Goal: Transaction & Acquisition: Purchase product/service

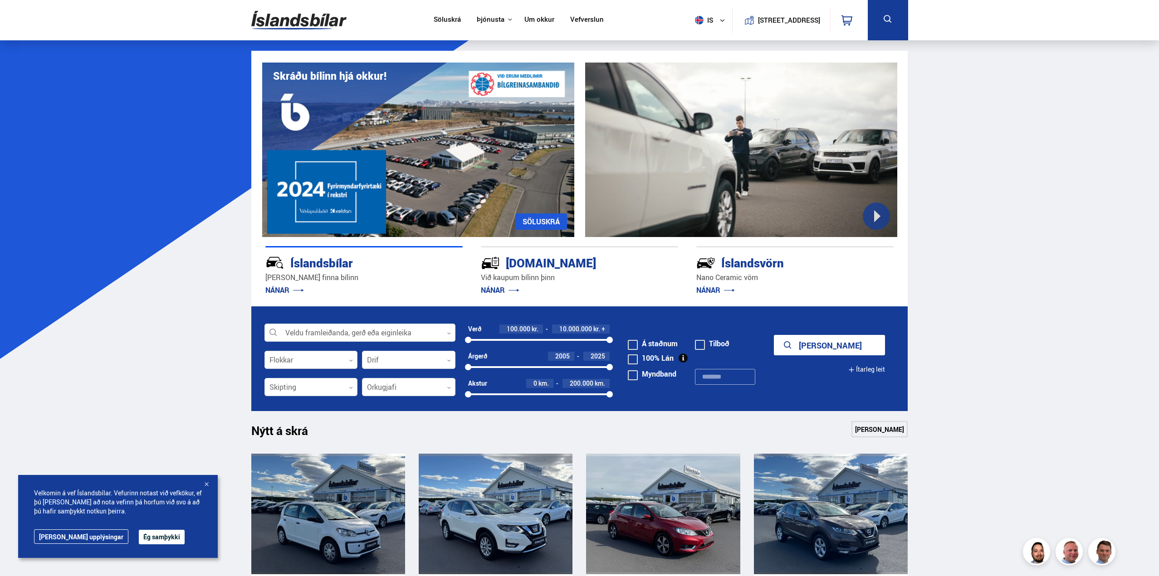
click at [312, 360] on div at bounding box center [310, 360] width 93 height 18
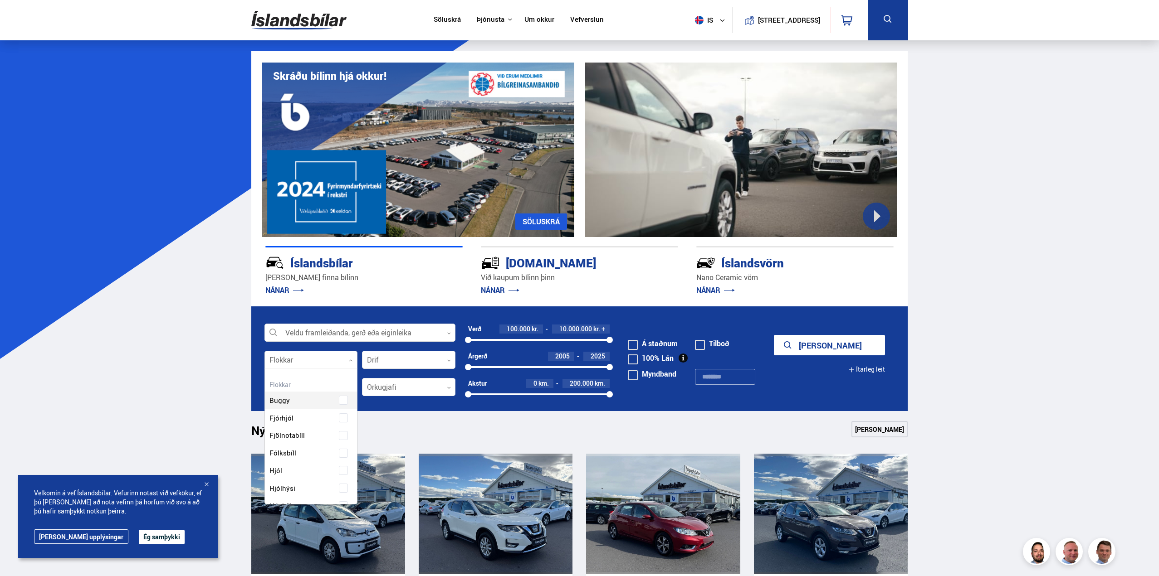
scroll to position [135, 90]
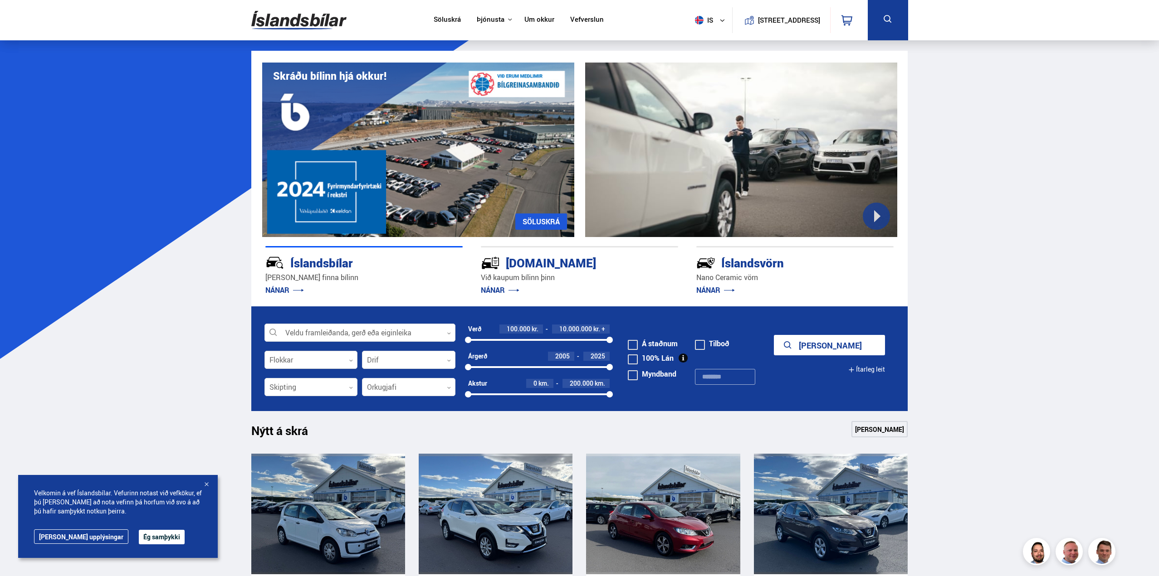
click at [312, 360] on div at bounding box center [310, 360] width 93 height 18
click at [317, 323] on form "Veldu framleiðanda, gerð eða eiginleika 0 Flokkar 0 Drif 0 Verð 100.000 kr. 10.…" at bounding box center [579, 359] width 657 height 105
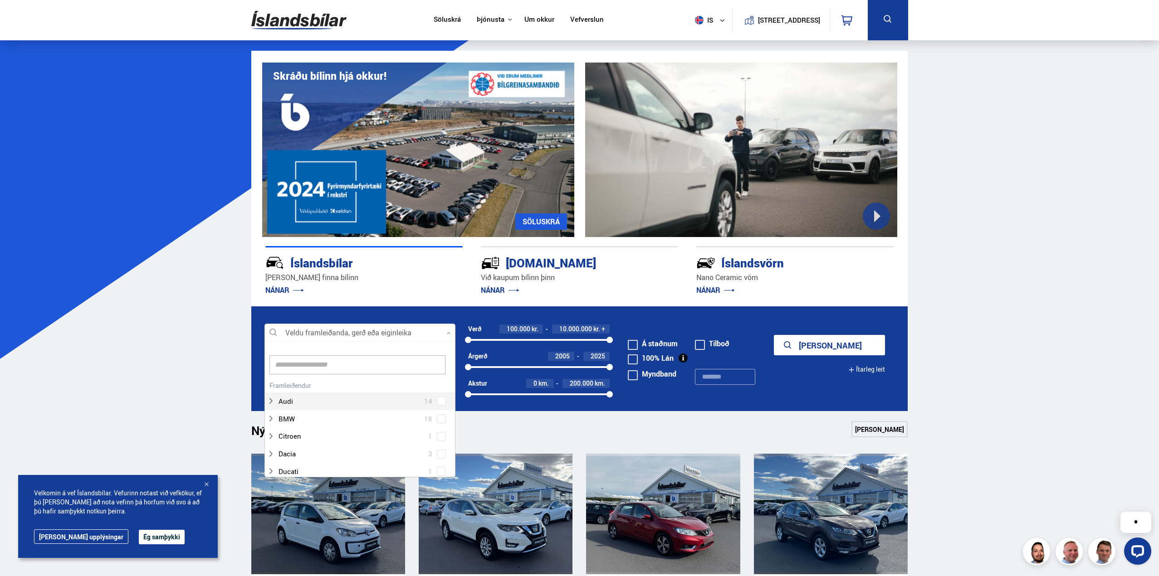
click at [313, 331] on div at bounding box center [359, 333] width 191 height 18
type input "***"
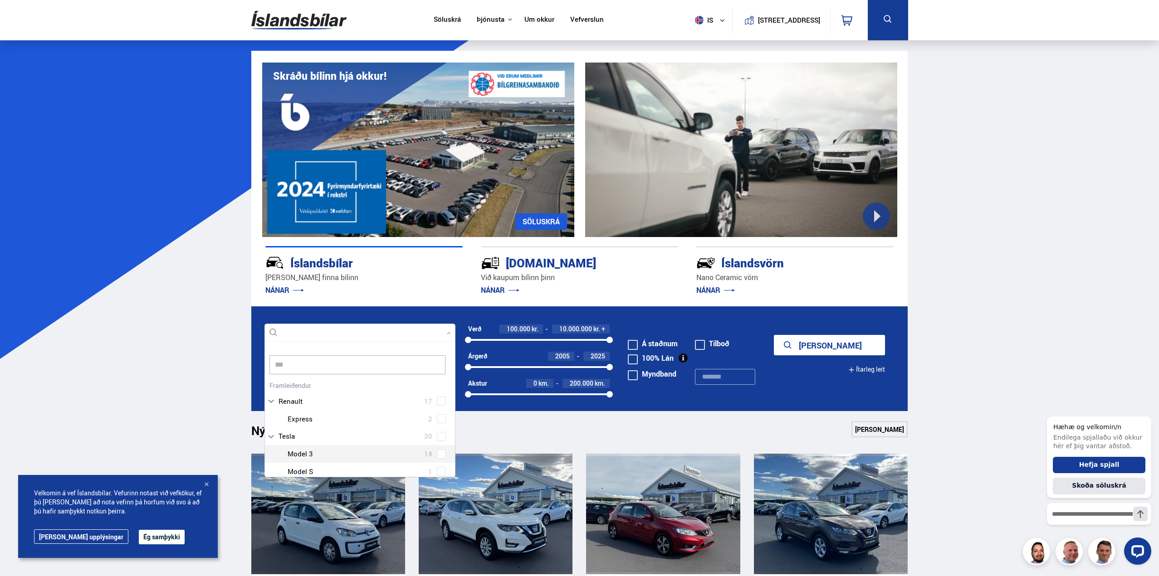
scroll to position [45, 0]
click at [320, 457] on div at bounding box center [368, 461] width 167 height 13
click at [438, 464] on div "Tesla Model 3 14 Tesla Model S 1 Tesla Model X 5 Tesla Model Y 10" at bounding box center [360, 435] width 190 height 70
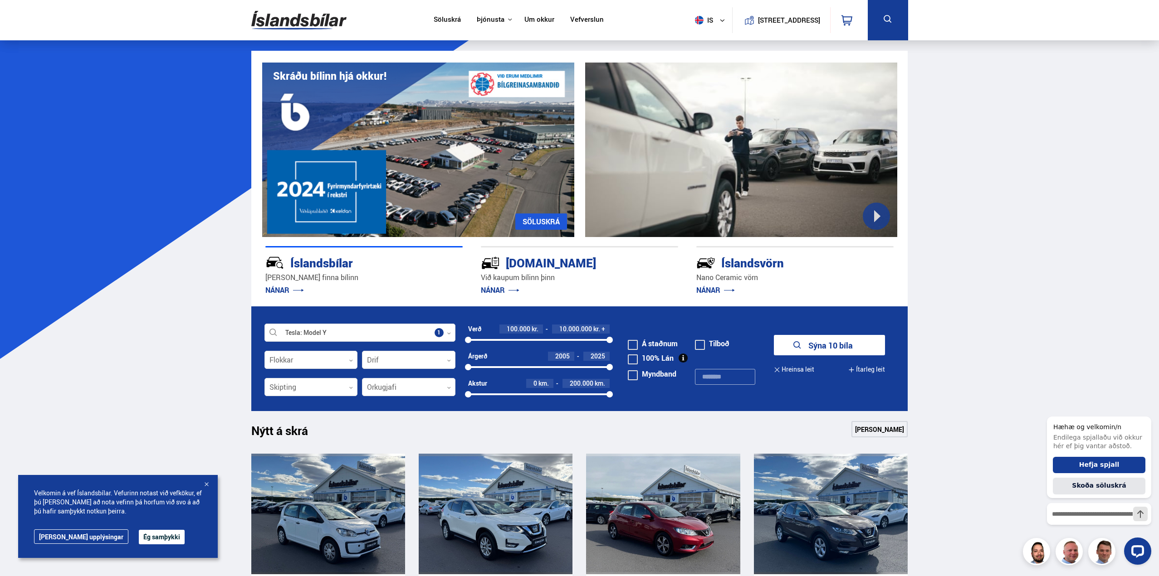
click at [794, 345] on icon "submit" at bounding box center [797, 345] width 11 height 11
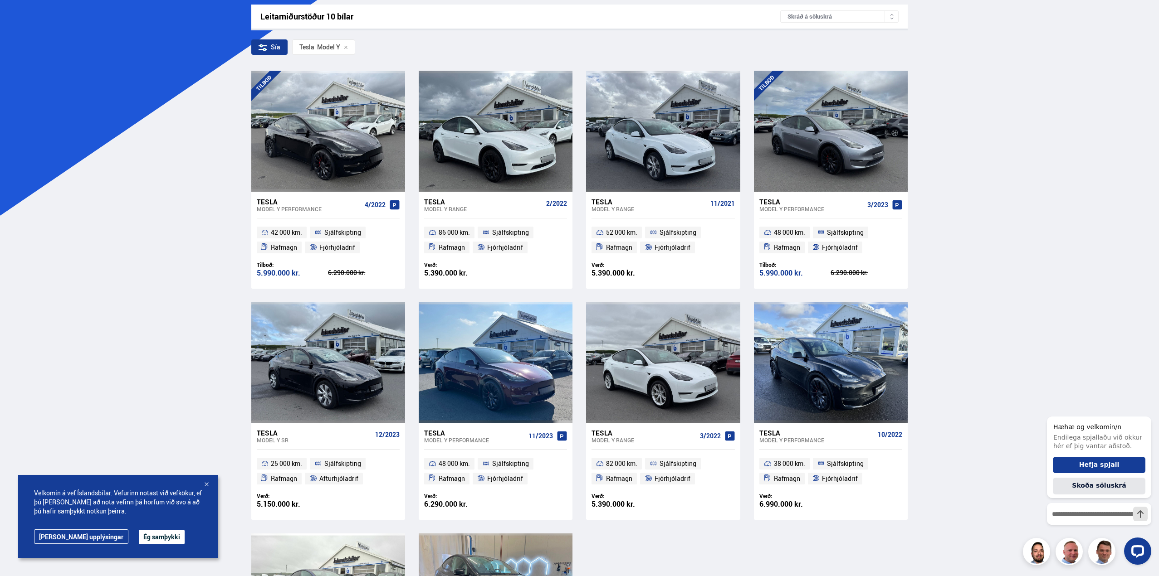
scroll to position [91, 0]
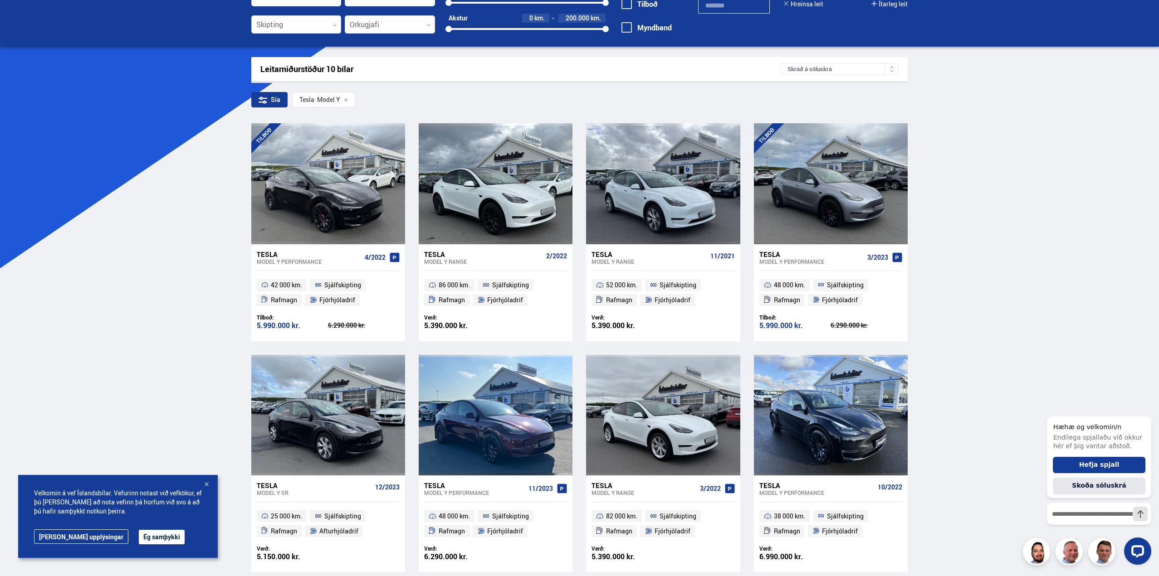
click at [139, 538] on button "Ég samþykki" at bounding box center [162, 537] width 46 height 15
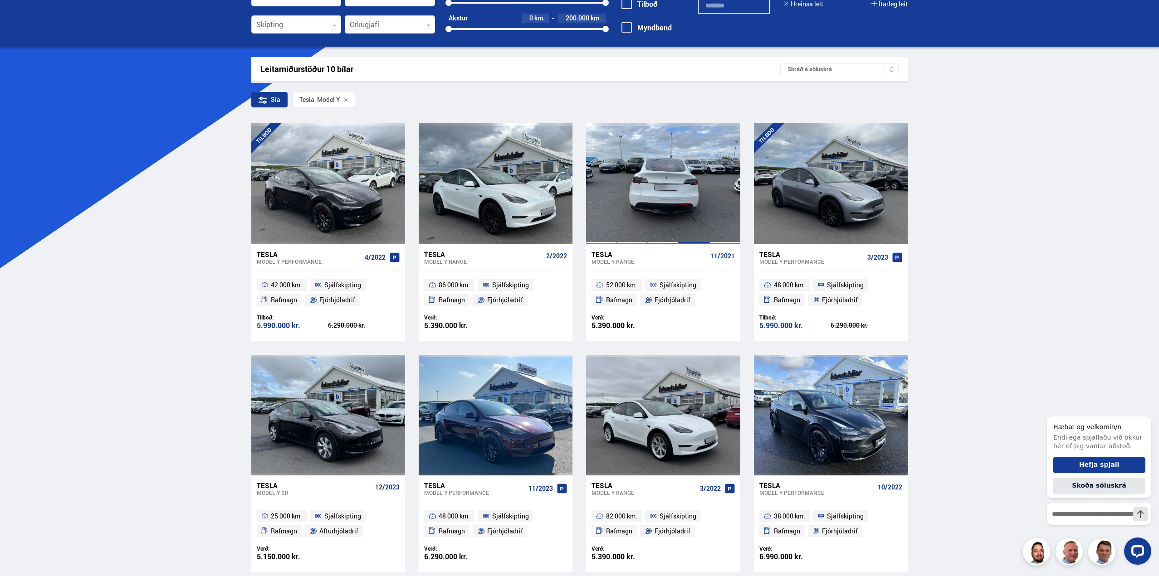
click at [693, 226] on div at bounding box center [693, 183] width 31 height 121
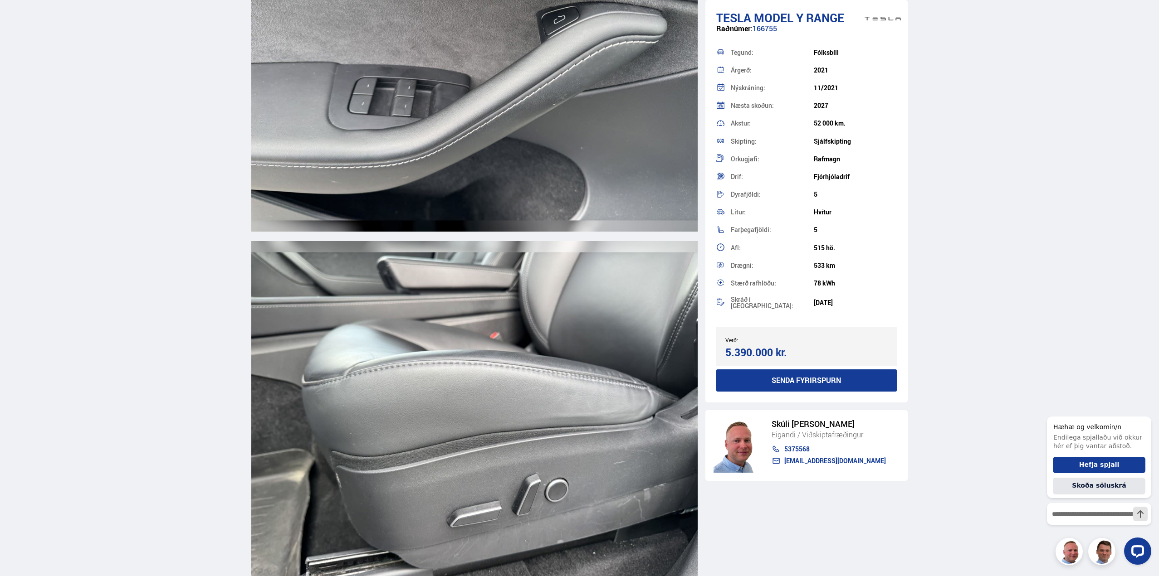
scroll to position [8934, 0]
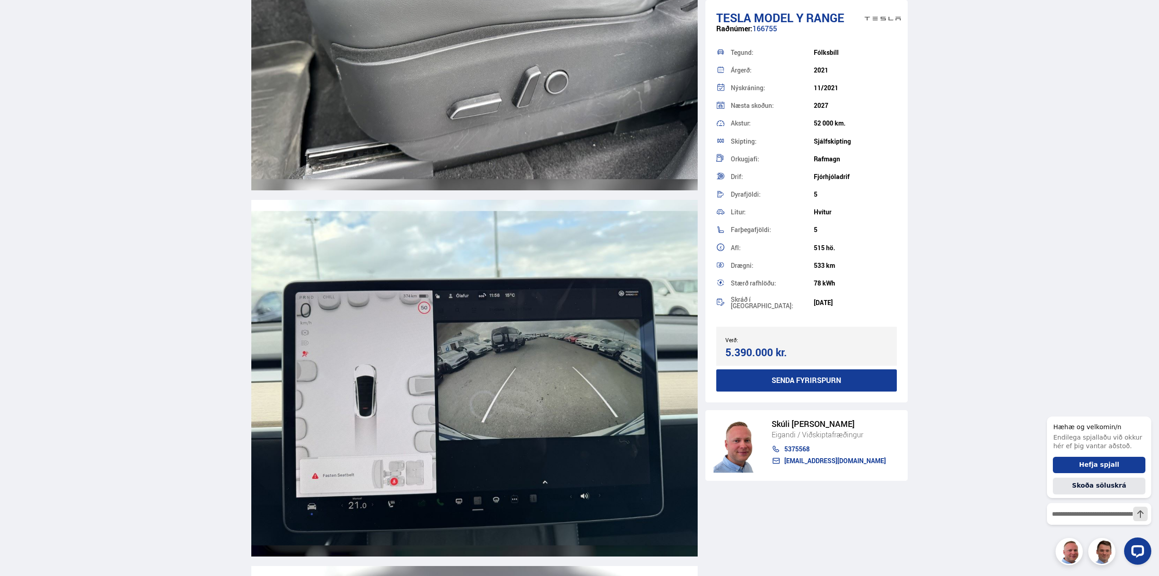
drag, startPoint x: 175, startPoint y: 322, endPoint x: 150, endPoint y: 314, distance: 25.7
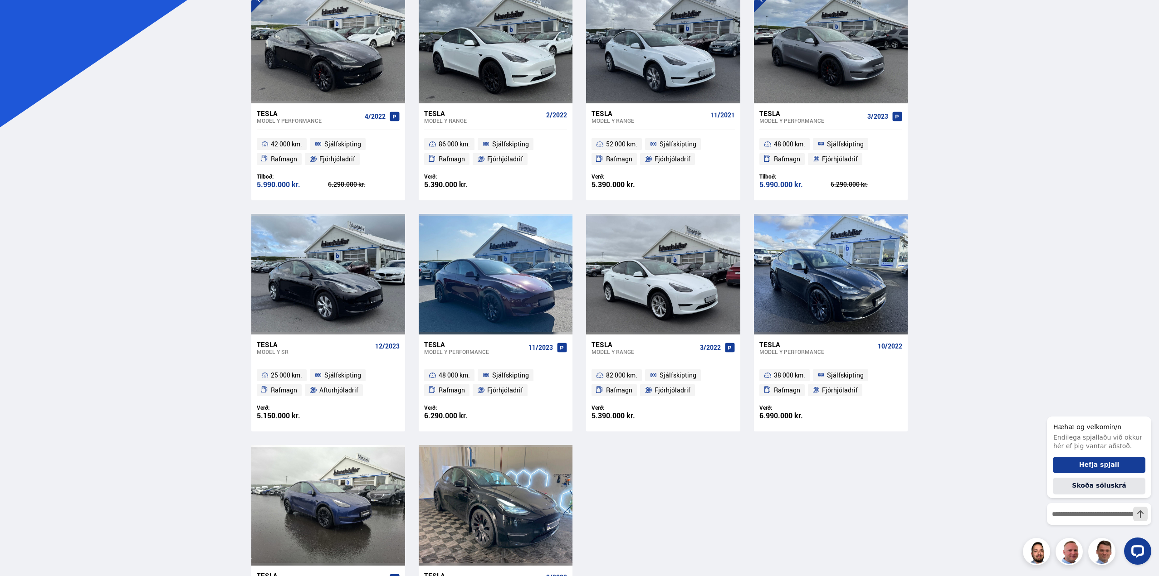
scroll to position [45, 0]
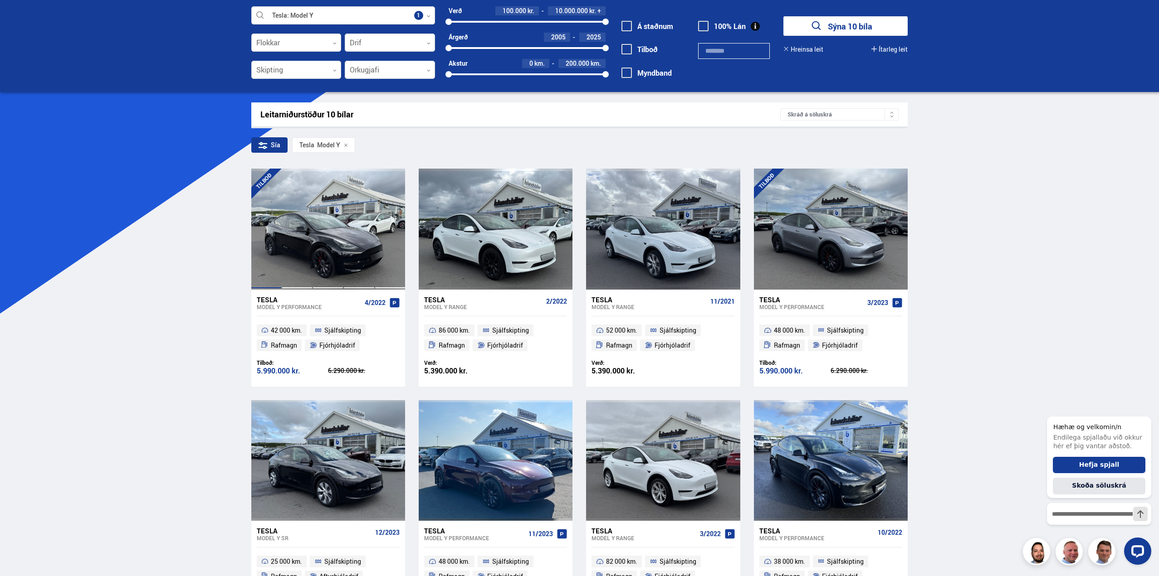
click at [274, 239] on div at bounding box center [266, 229] width 31 height 121
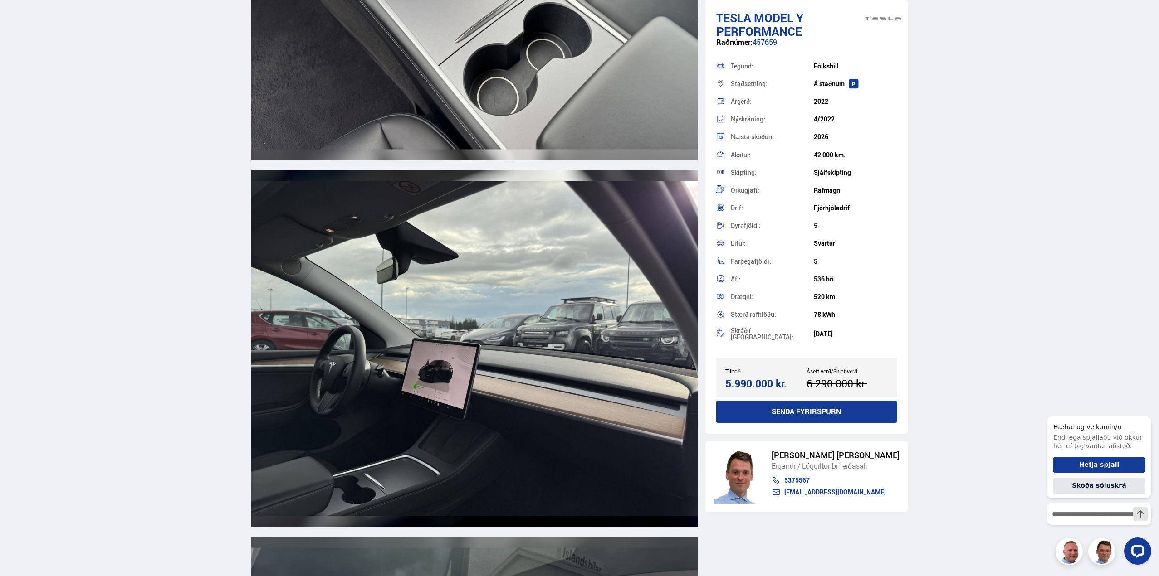
scroll to position [6304, 0]
